Goal: Ask a question

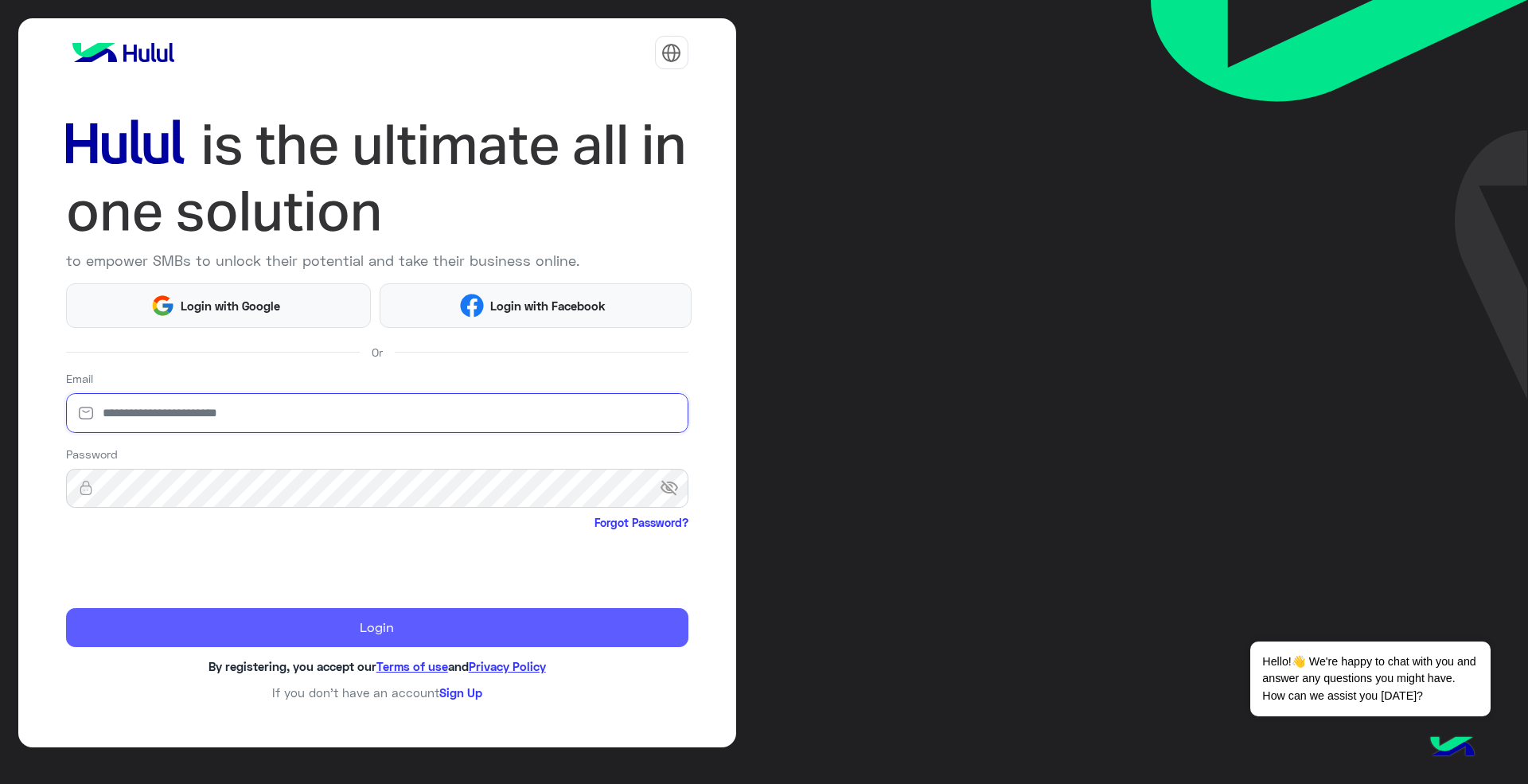
type input "**********"
click at [313, 620] on button "Login" at bounding box center [378, 627] width 622 height 40
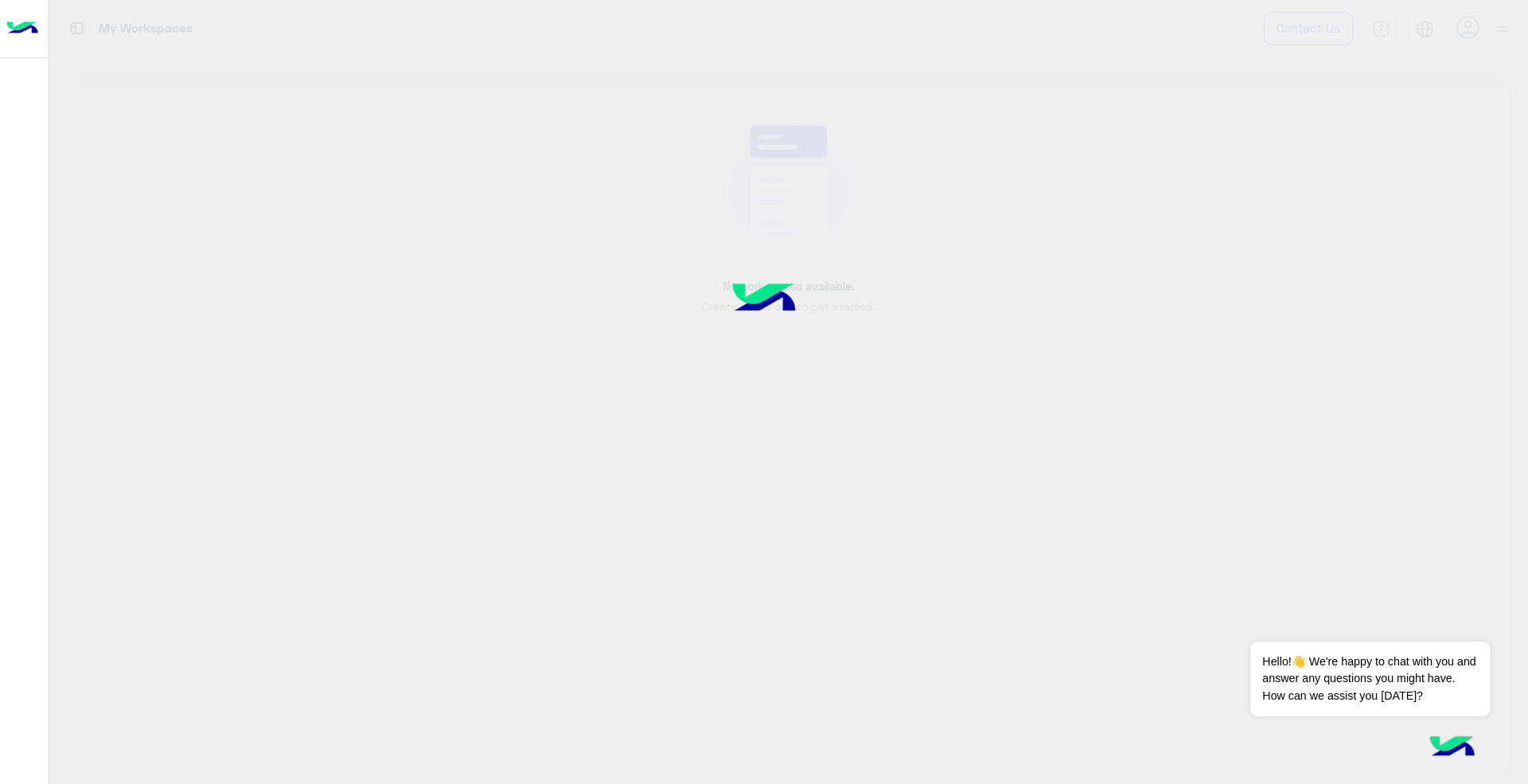
click at [405, 627] on div at bounding box center [764, 392] width 1528 height 784
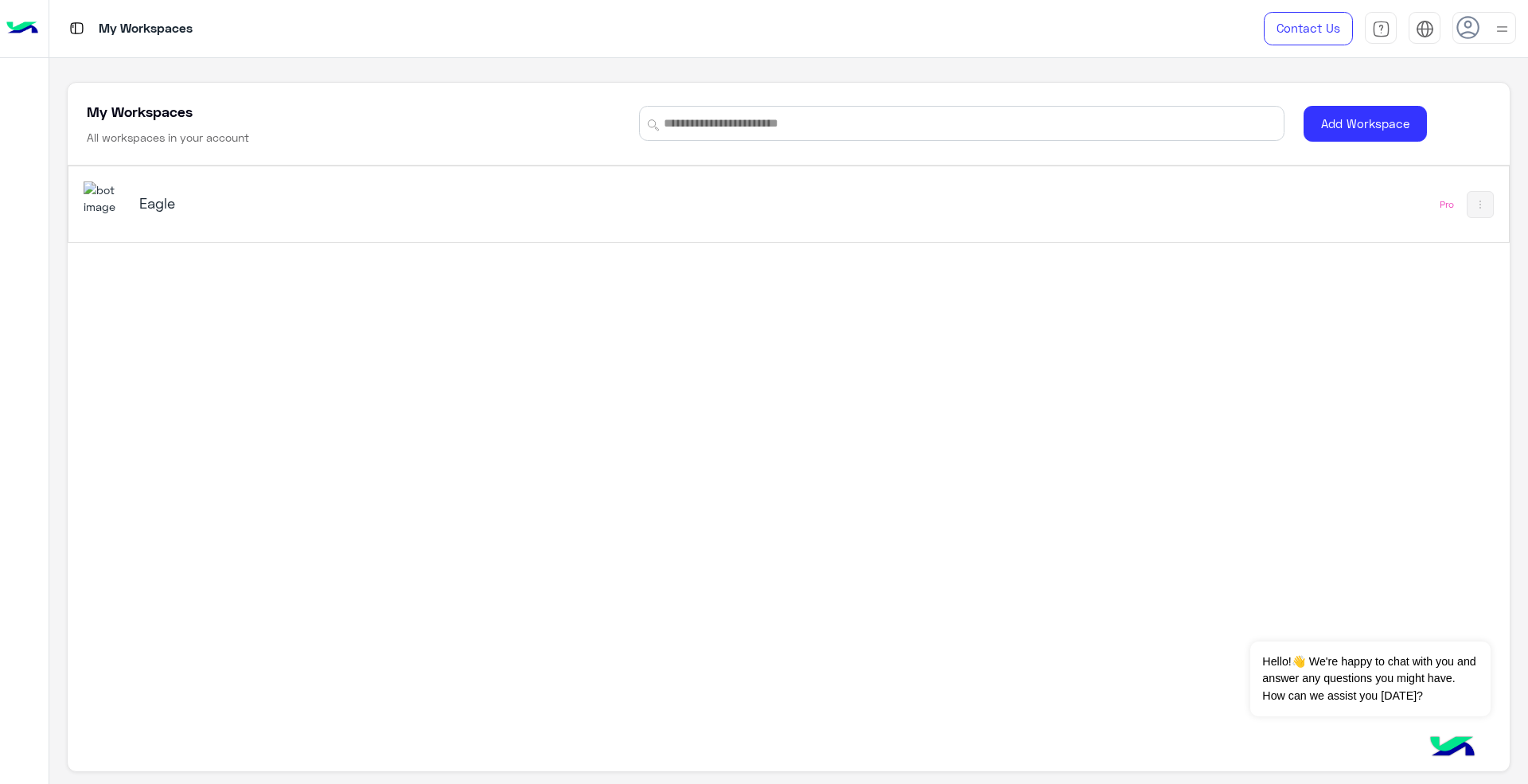
click at [624, 207] on h5 "Eagle" at bounding box center [393, 203] width 508 height 19
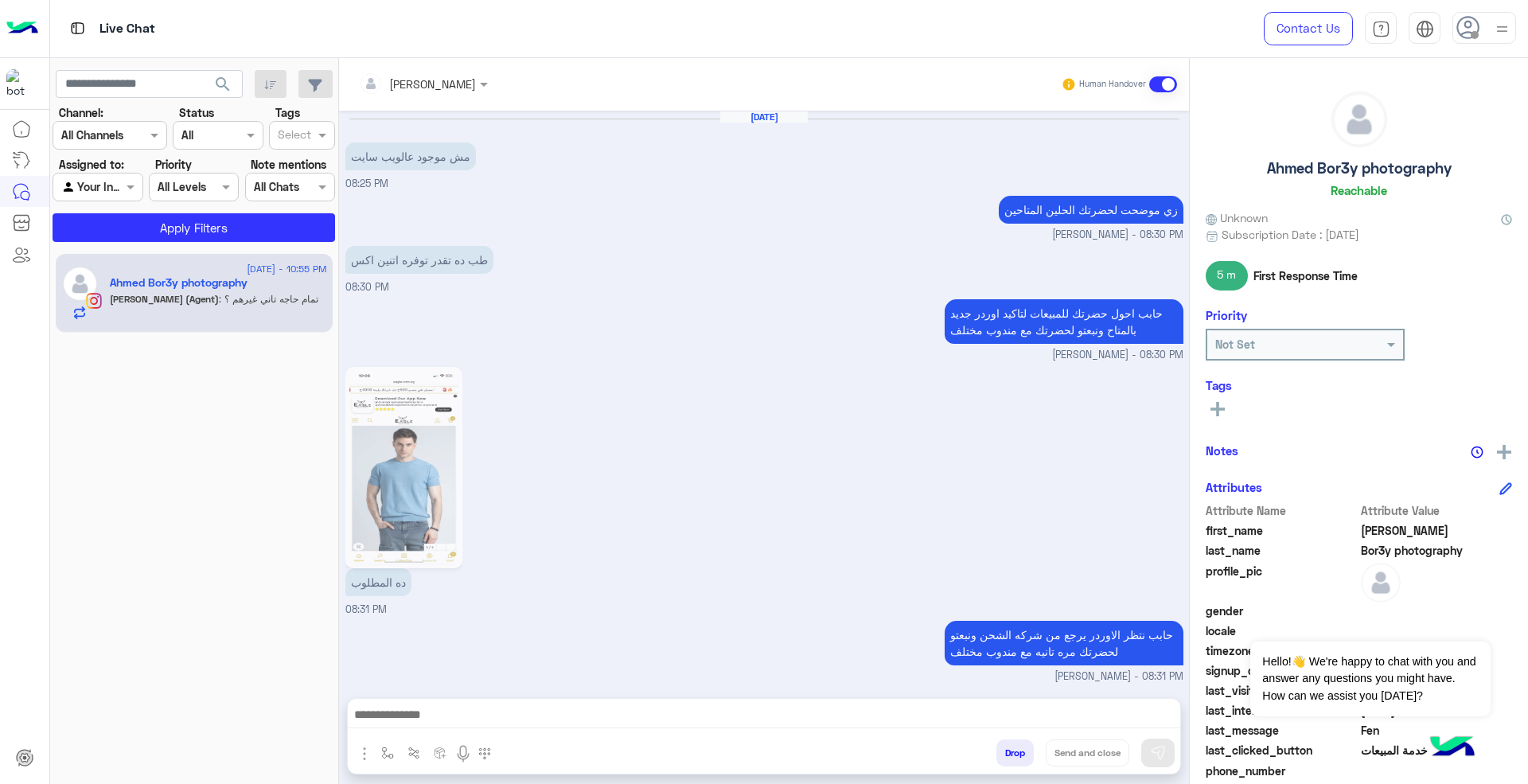
scroll to position [930, 0]
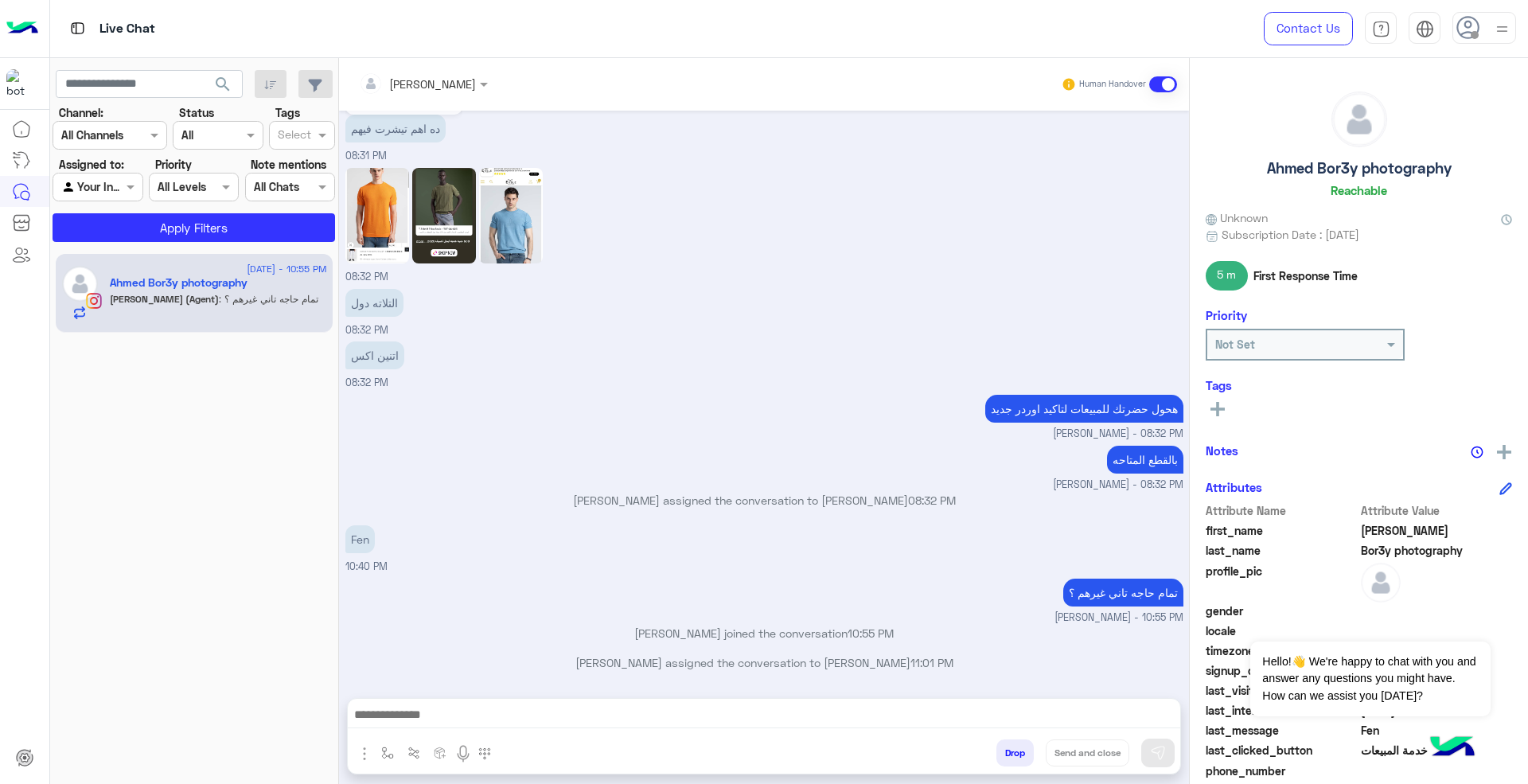
click at [1482, 10] on div "Contact Us Help Center عربي English" at bounding box center [1384, 28] width 288 height 57
click at [1475, 24] on icon at bounding box center [1468, 28] width 24 height 24
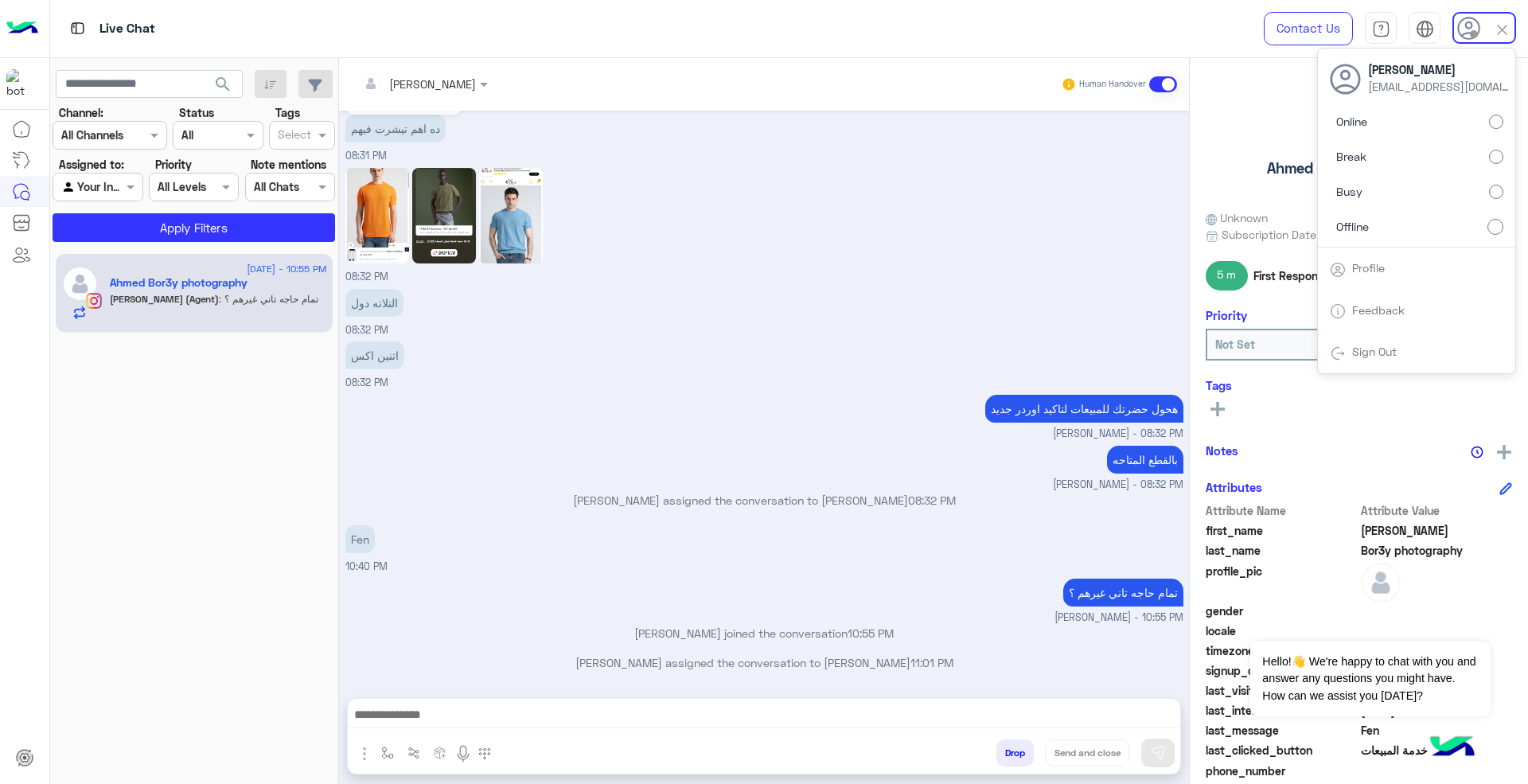
click at [1462, 119] on label "Online" at bounding box center [1416, 122] width 174 height 29
